Goal: Task Accomplishment & Management: Manage account settings

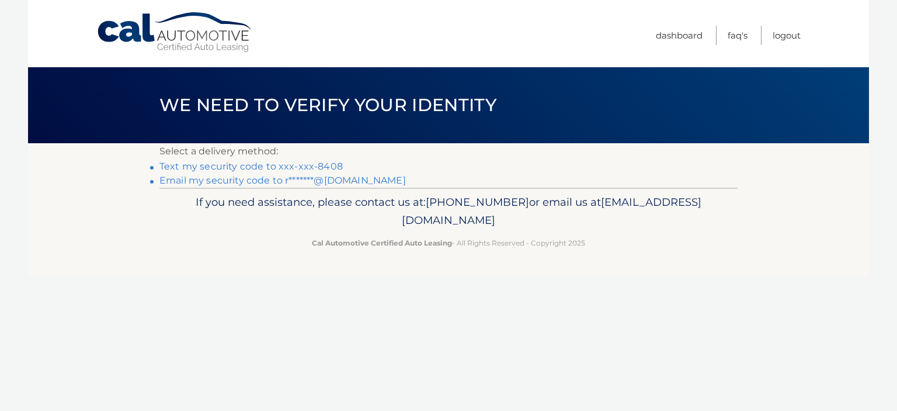
click at [215, 165] on link "Text my security code to xxx-xxx-8408" at bounding box center [250, 166] width 183 height 11
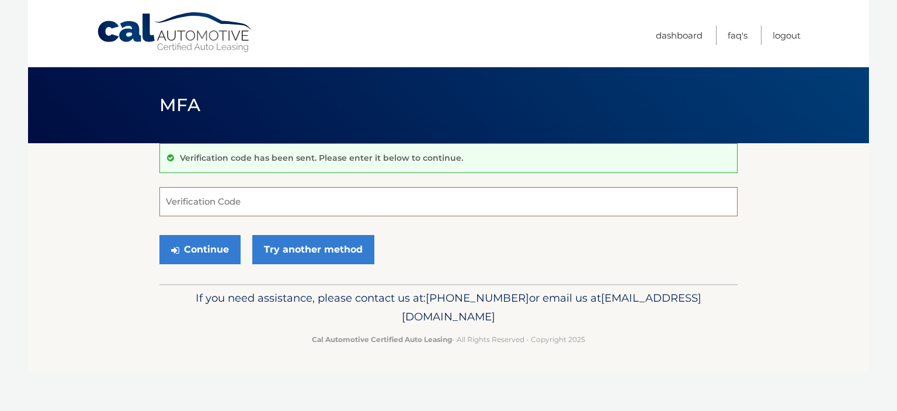
click at [234, 205] on input "Verification Code" at bounding box center [448, 201] width 578 height 29
type input "744087"
click at [183, 244] on button "Continue" at bounding box center [199, 249] width 81 height 29
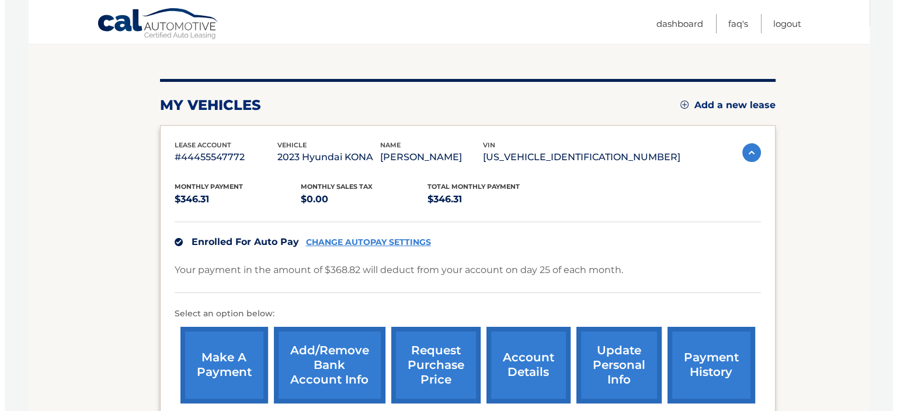
scroll to position [234, 0]
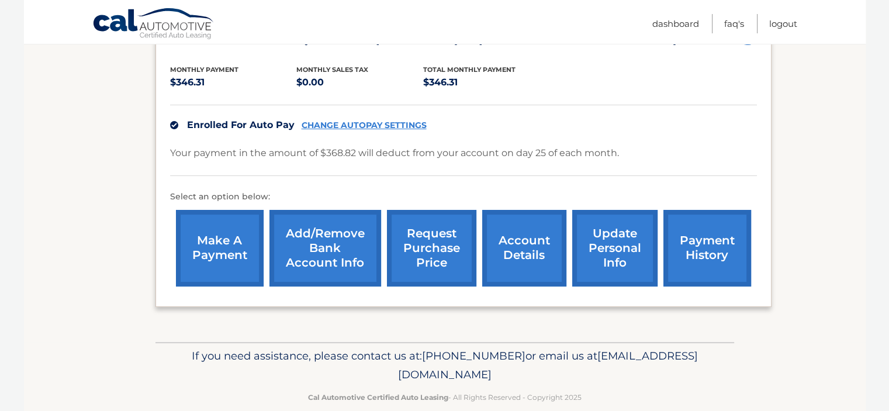
click at [439, 256] on link "request purchase price" at bounding box center [431, 248] width 89 height 77
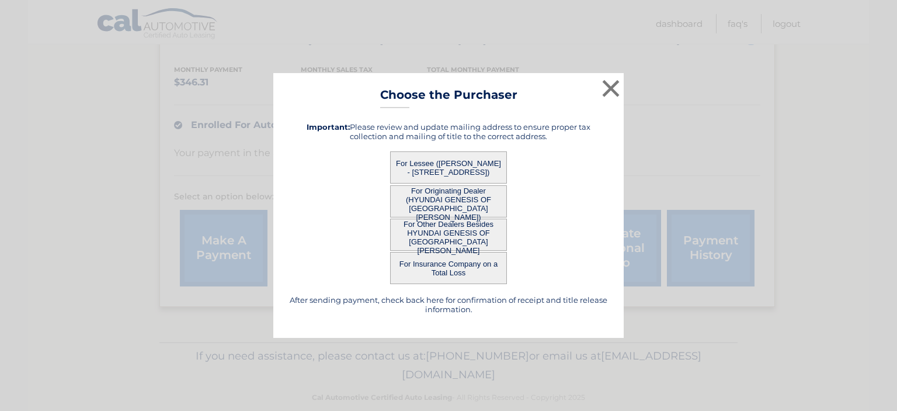
click at [450, 161] on button "For Lessee (RICHARD BRADLE - 109 AUGUST CIR, , EAST NORTHPORT, NY 11731)" at bounding box center [448, 167] width 117 height 32
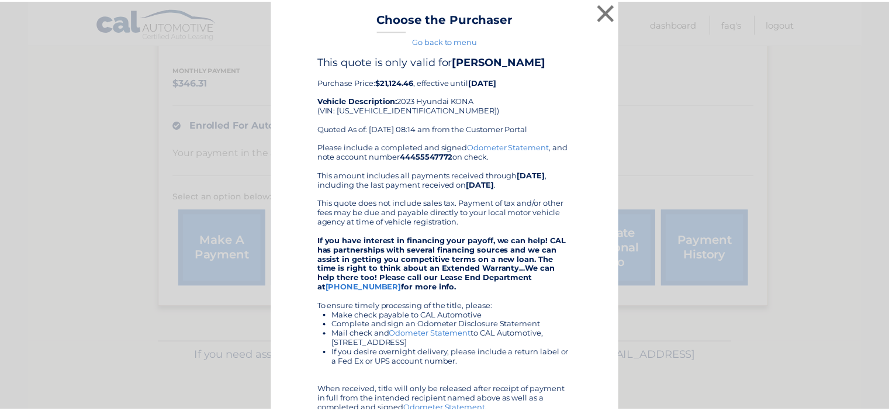
scroll to position [0, 0]
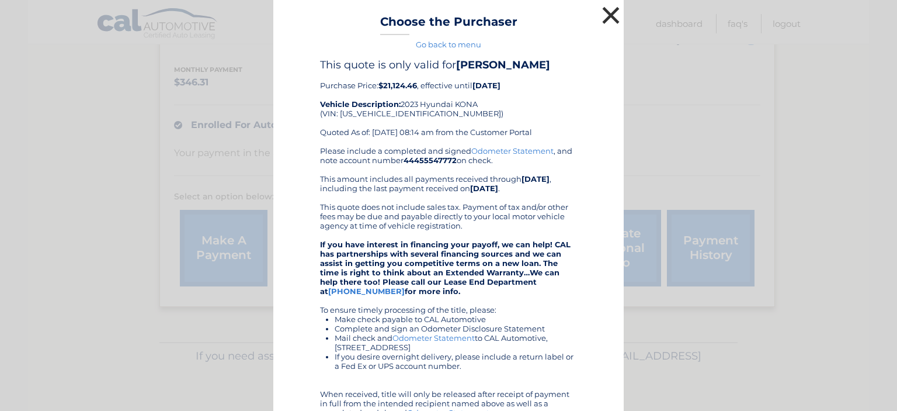
click at [601, 13] on button "×" at bounding box center [610, 15] width 23 height 23
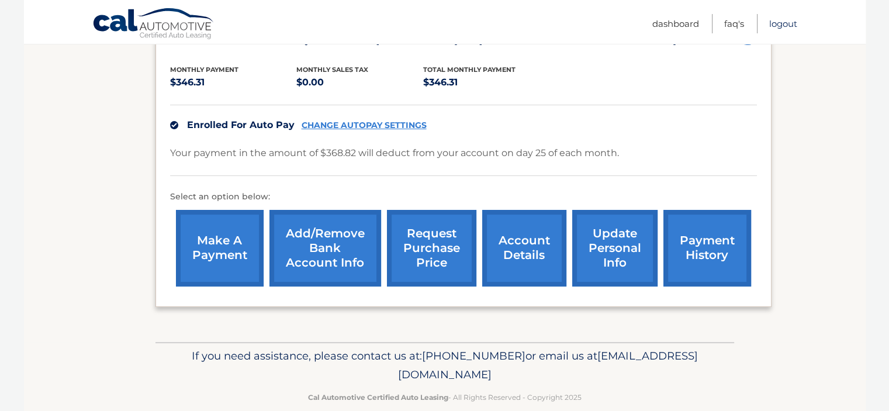
click at [784, 18] on link "Logout" at bounding box center [783, 23] width 28 height 19
